Goal: Task Accomplishment & Management: Manage account settings

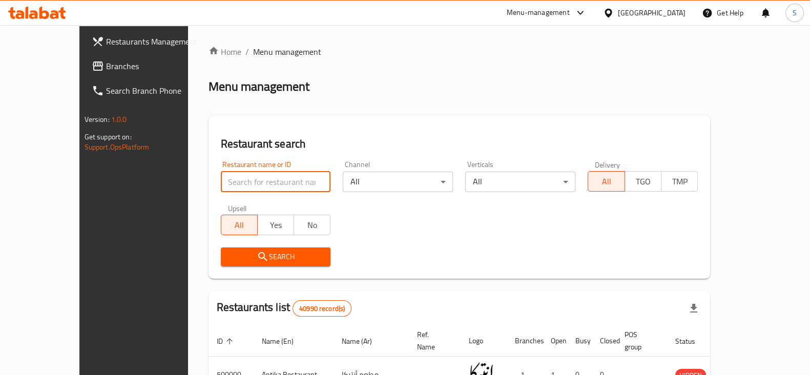
click at [239, 176] on input "search" at bounding box center [276, 182] width 110 height 21
type input "rawda food"
click at [249, 251] on span "Search" at bounding box center [276, 257] width 94 height 13
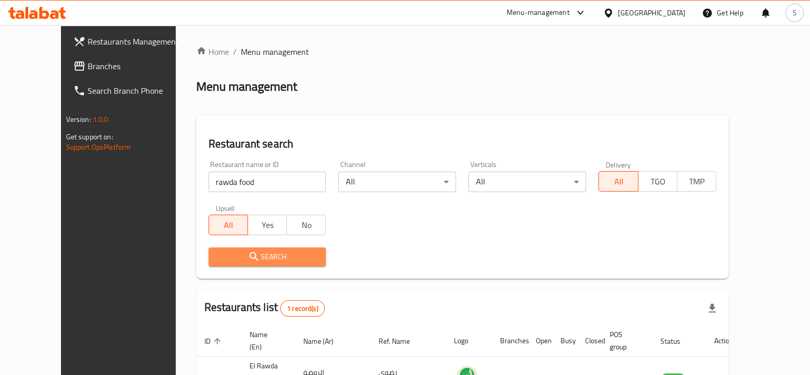
click at [249, 252] on span "Search" at bounding box center [267, 257] width 101 height 13
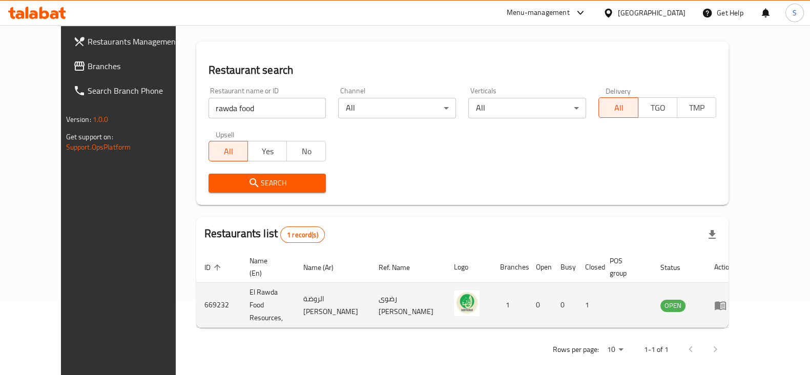
click at [726, 301] on icon "enhanced table" at bounding box center [720, 305] width 11 height 9
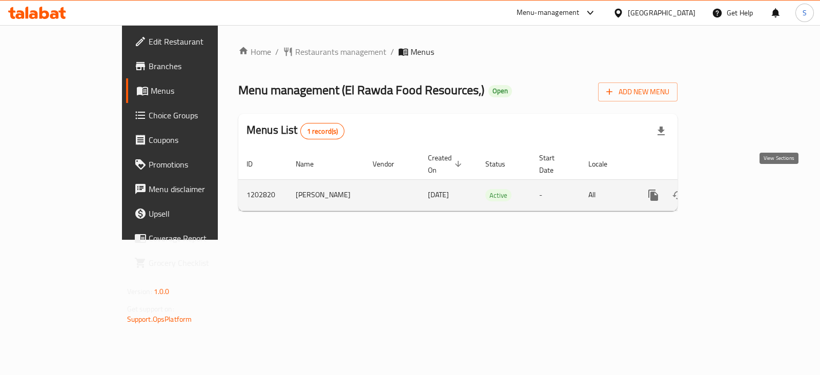
click at [733, 189] on icon "enhanced table" at bounding box center [727, 195] width 12 height 12
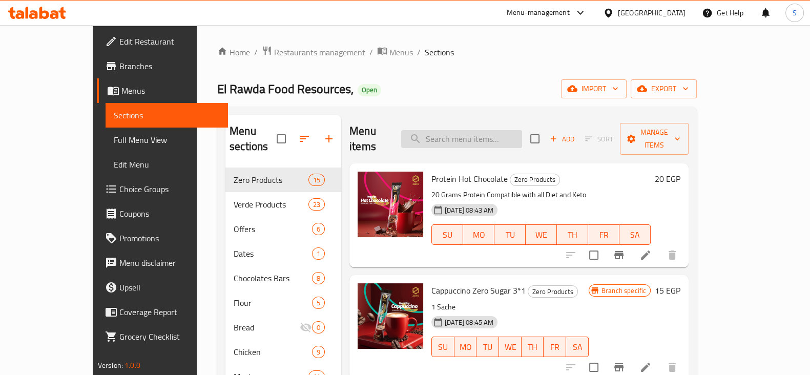
click at [468, 134] on input "search" at bounding box center [461, 139] width 121 height 18
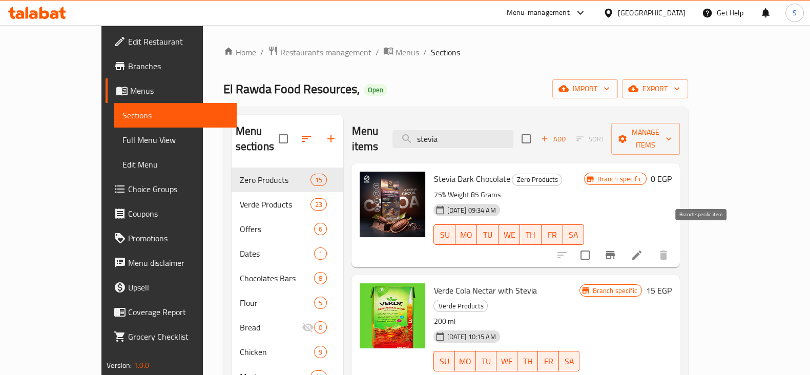
type input "stevia"
click at [615, 251] on icon "Branch-specific-item" at bounding box center [610, 255] width 9 height 8
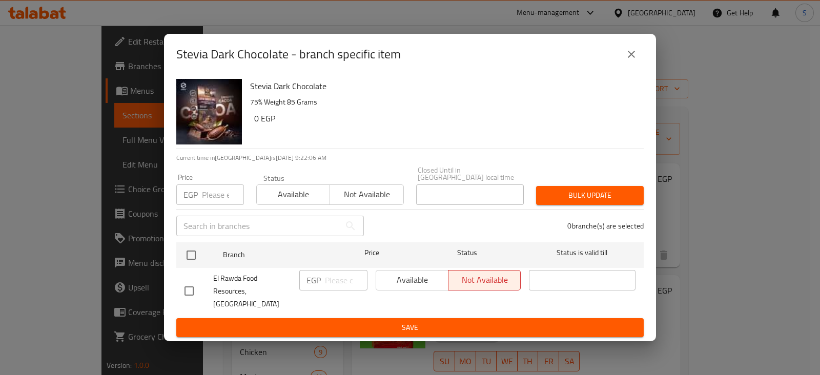
click at [222, 197] on input "number" at bounding box center [223, 195] width 42 height 21
type input "70"
click at [308, 201] on span "Available" at bounding box center [293, 194] width 65 height 15
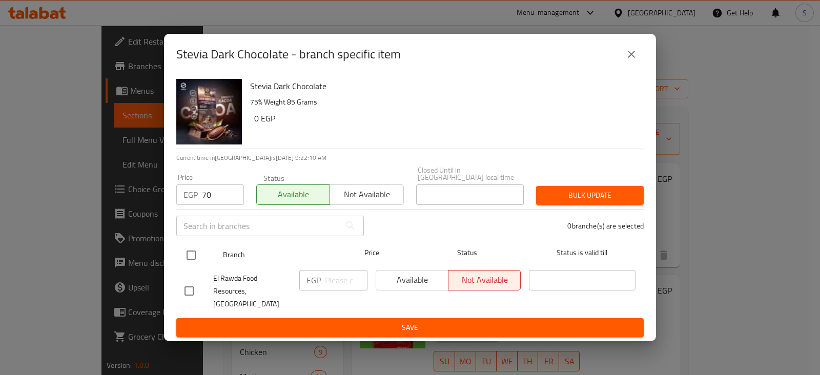
click at [187, 255] on input "checkbox" at bounding box center [191, 255] width 22 height 22
checkbox input "true"
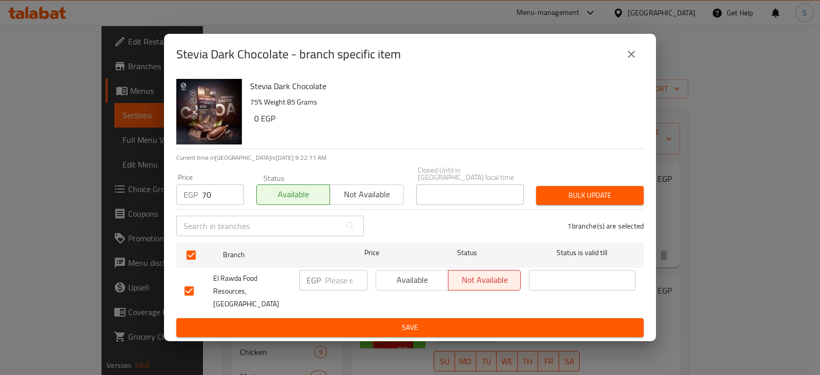
click at [565, 202] on span "Bulk update" at bounding box center [589, 195] width 91 height 13
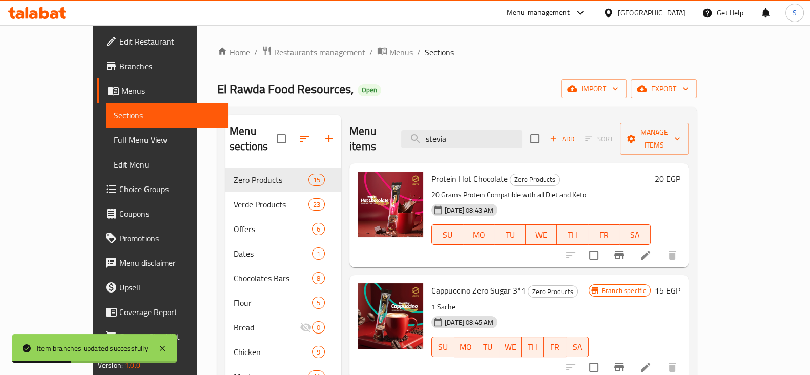
click at [652, 249] on icon at bounding box center [646, 255] width 12 height 12
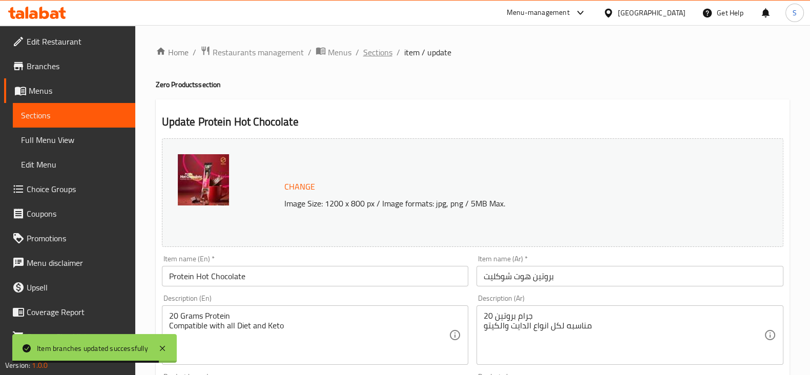
click at [382, 51] on span "Sections" at bounding box center [377, 52] width 29 height 12
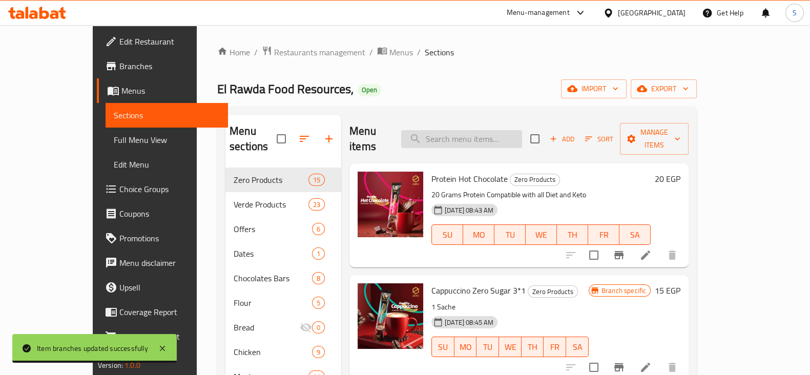
click at [480, 130] on input "search" at bounding box center [461, 139] width 121 height 18
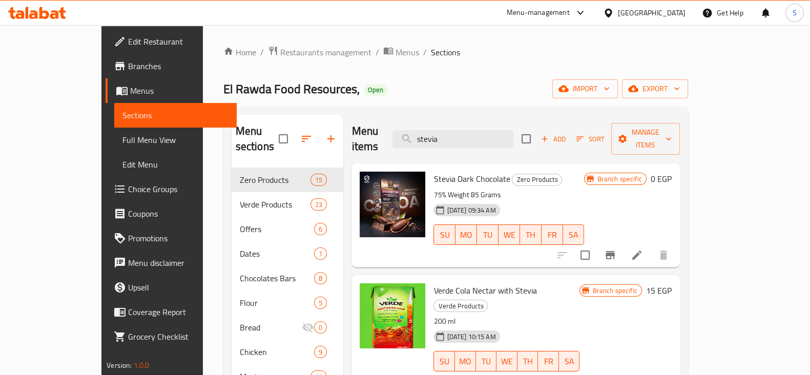
type input "stevia"
click at [643, 249] on icon at bounding box center [637, 255] width 12 height 12
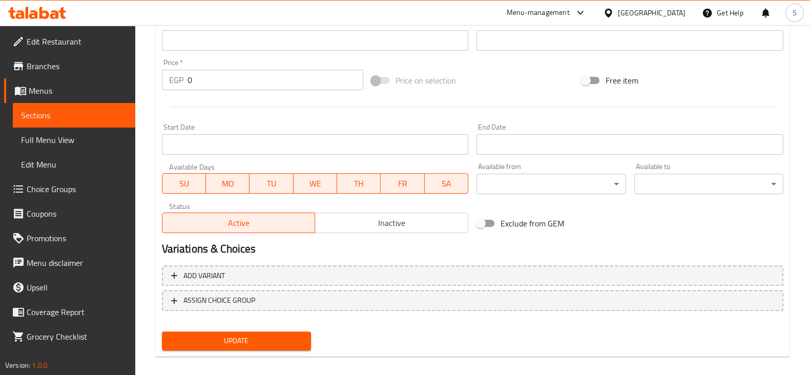
scroll to position [363, 0]
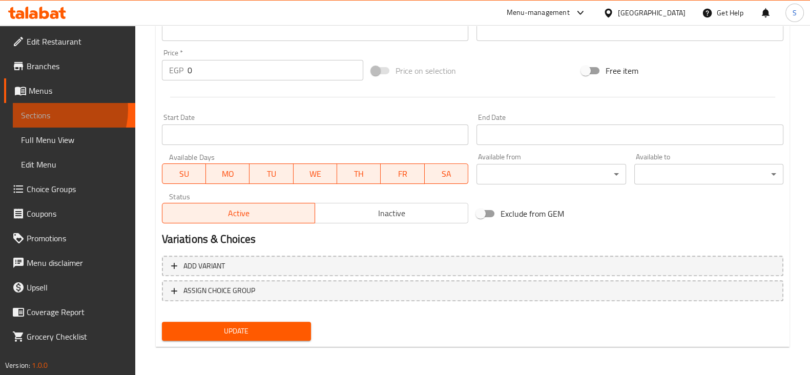
click at [50, 110] on span "Sections" at bounding box center [74, 115] width 106 height 12
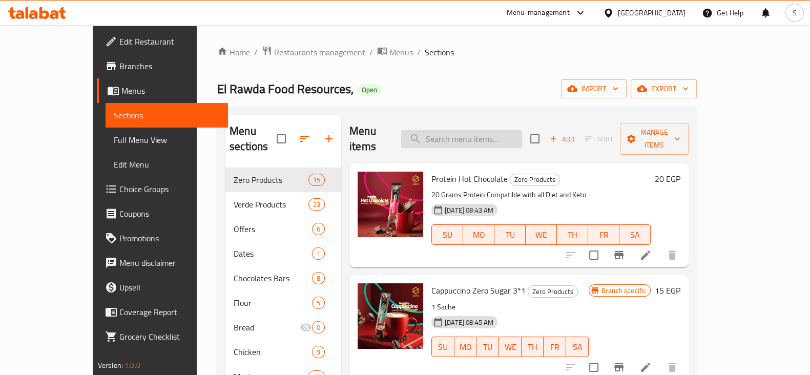
click at [463, 130] on input "search" at bounding box center [461, 139] width 121 height 18
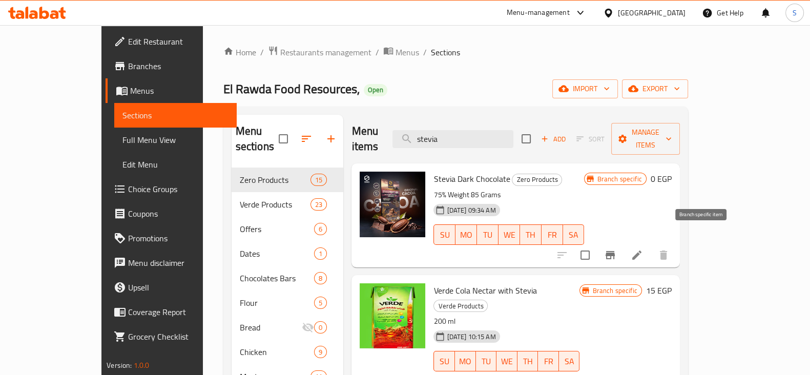
type input "stevia"
click at [617, 249] on icon "Branch-specific-item" at bounding box center [610, 255] width 12 height 12
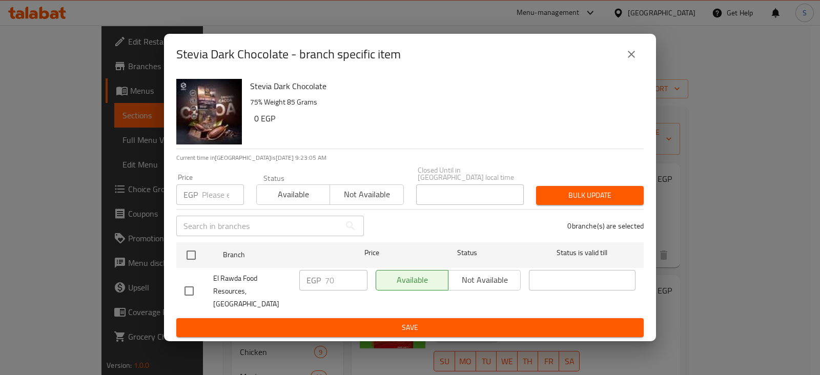
click at [638, 60] on button "close" at bounding box center [631, 54] width 25 height 25
